Goal: Task Accomplishment & Management: Manage account settings

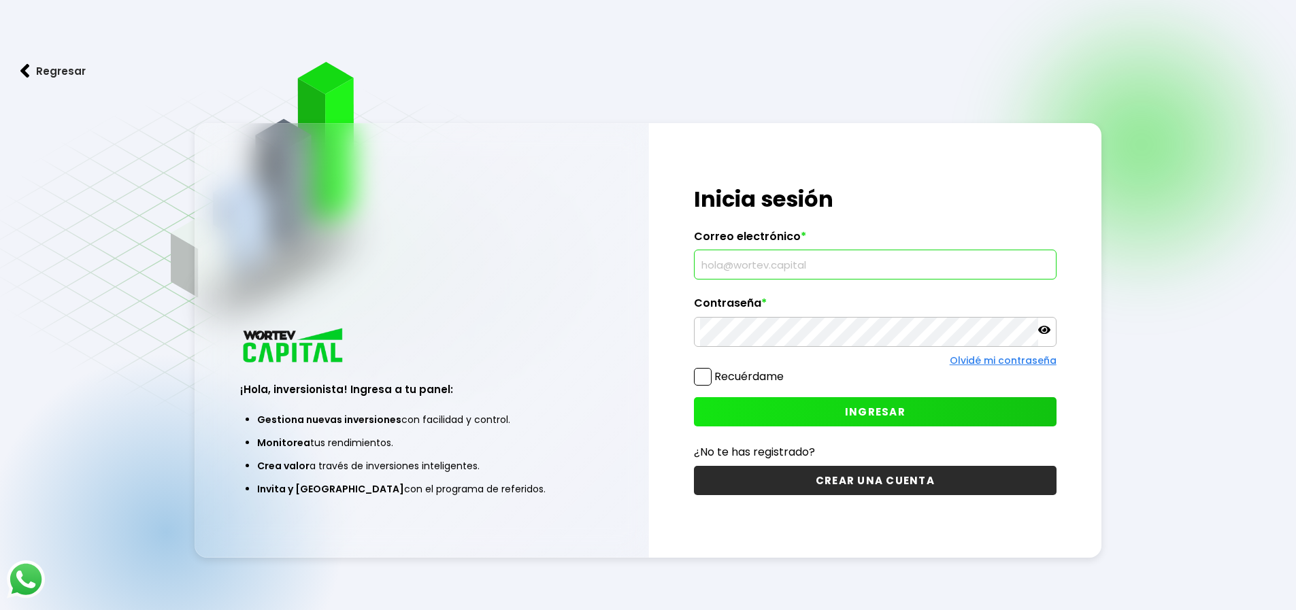
click at [751, 265] on input "text" at bounding box center [875, 264] width 350 height 29
type input "[PERSON_NAME][EMAIL_ADDRESS][PERSON_NAME][PERSON_NAME][DOMAIN_NAME]"
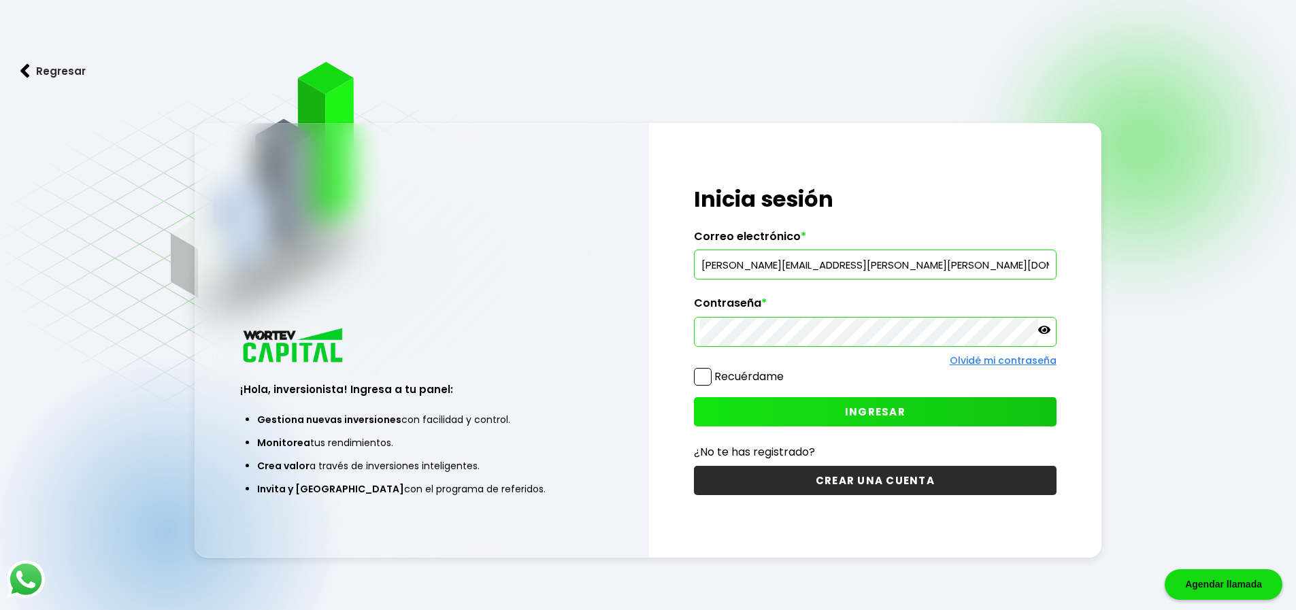
click at [880, 406] on span "INGRESAR" at bounding box center [875, 412] width 61 height 14
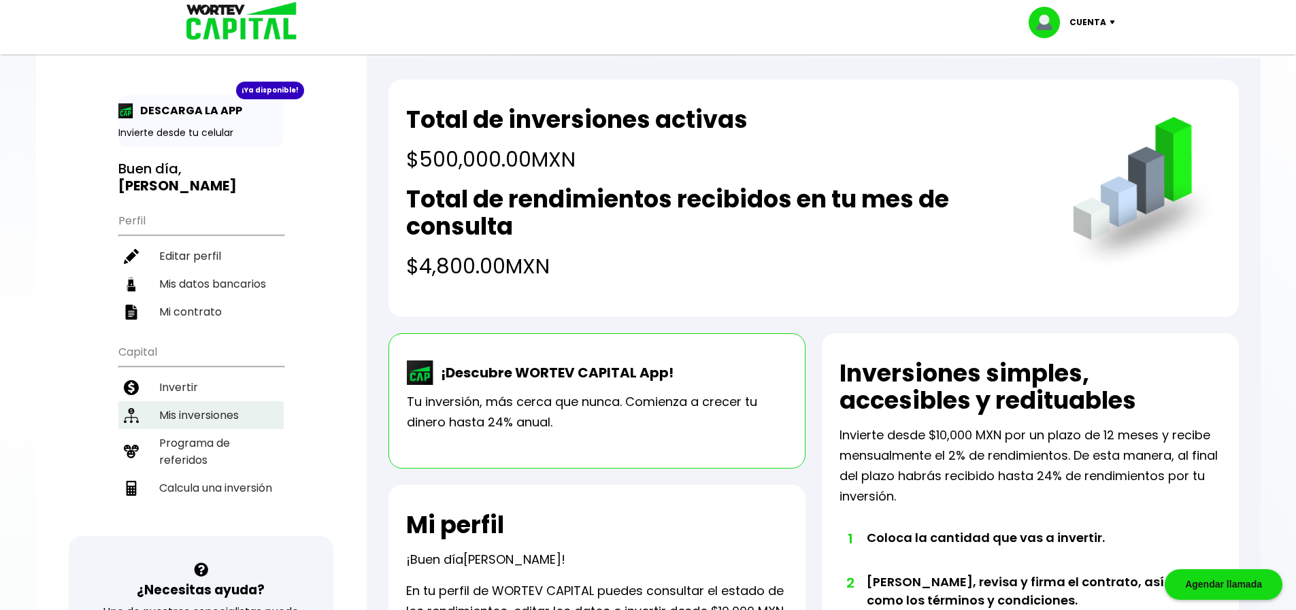
click at [196, 401] on li "Mis inversiones" at bounding box center [200, 415] width 165 height 28
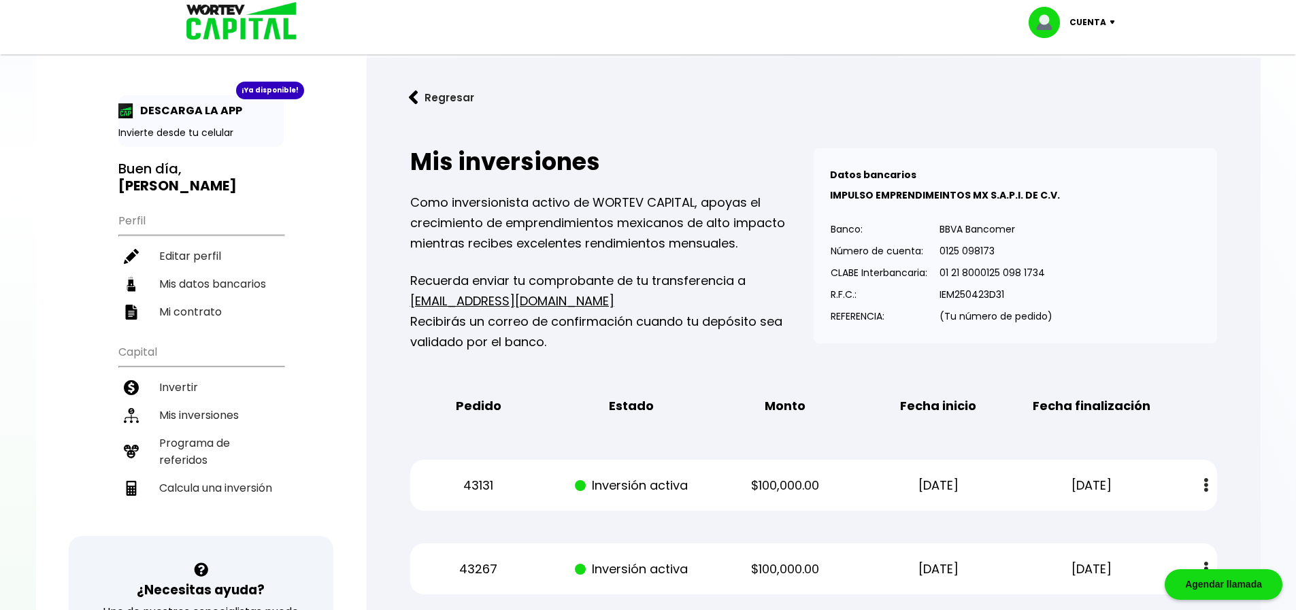
click at [1114, 23] on img at bounding box center [1115, 22] width 18 height 4
click at [1075, 90] on li "Cerrar sesión" at bounding box center [1073, 91] width 109 height 28
